Goal: Transaction & Acquisition: Purchase product/service

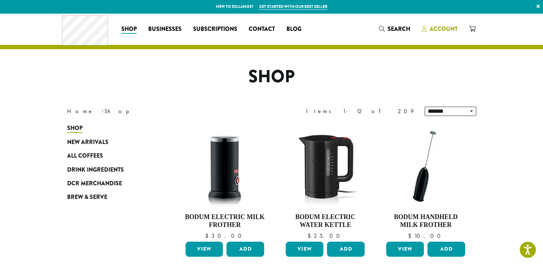
click at [445, 29] on span "Account" at bounding box center [444, 29] width 28 height 8
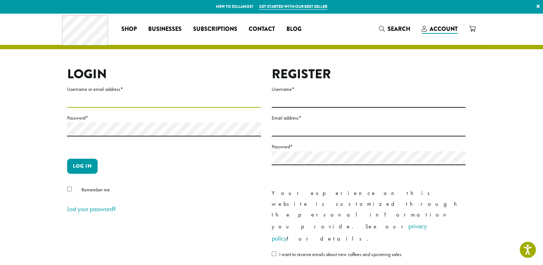
click at [134, 104] on input "Username or email address *" at bounding box center [164, 101] width 194 height 14
type input "**********"
click at [79, 166] on button "Log in" at bounding box center [82, 166] width 31 height 15
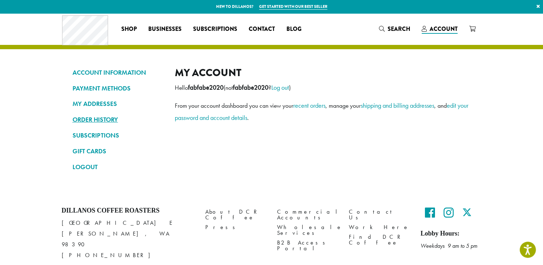
click at [109, 120] on link "ORDER HISTORY" at bounding box center [119, 120] width 92 height 12
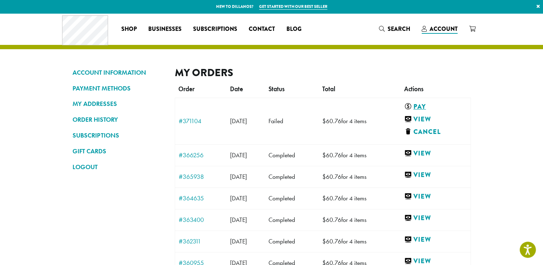
click at [431, 107] on link "Pay" at bounding box center [434, 106] width 60 height 9
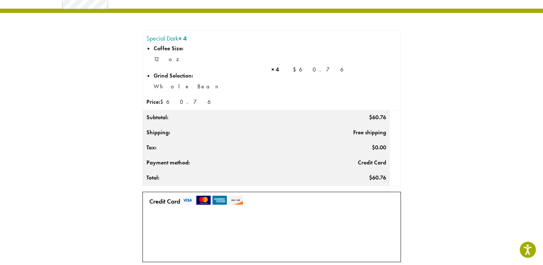
scroll to position [72, 0]
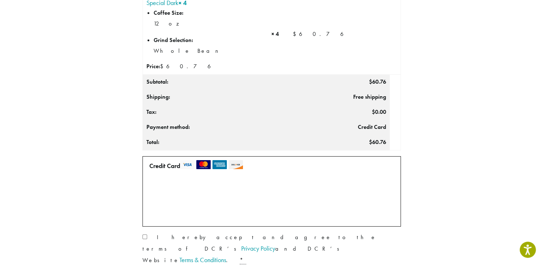
click at [266, 202] on label "• • • 2082 (expires 06/30)" at bounding box center [313, 201] width 104 height 11
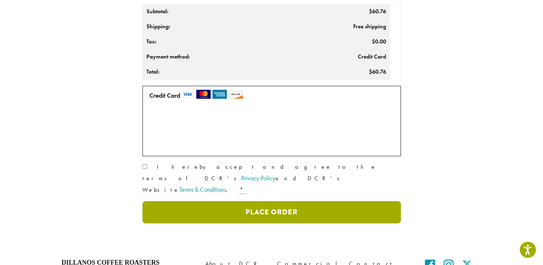
scroll to position [144, 0]
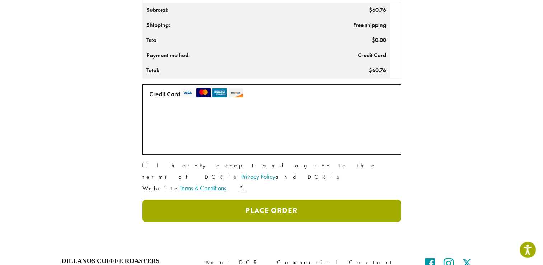
click at [253, 200] on button "Place Order" at bounding box center [272, 211] width 259 height 22
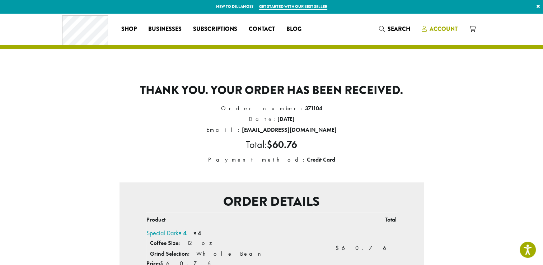
click at [444, 29] on span "Account" at bounding box center [444, 29] width 28 height 8
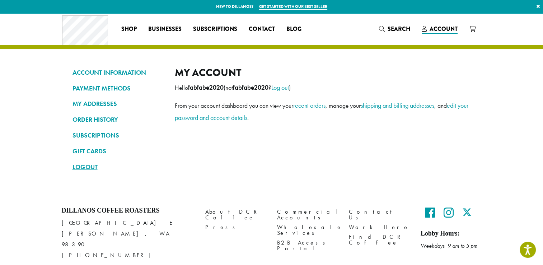
click at [86, 166] on link "LOGOUT" at bounding box center [119, 167] width 92 height 12
